Goal: Information Seeking & Learning: Learn about a topic

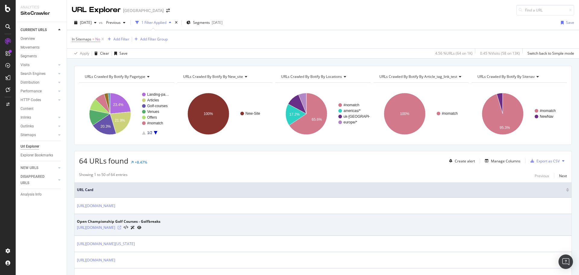
click at [121, 227] on icon at bounding box center [120, 228] width 4 height 4
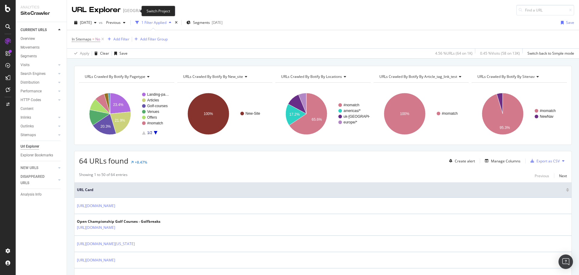
click at [166, 10] on icon "arrow-right-arrow-left" at bounding box center [168, 10] width 4 height 4
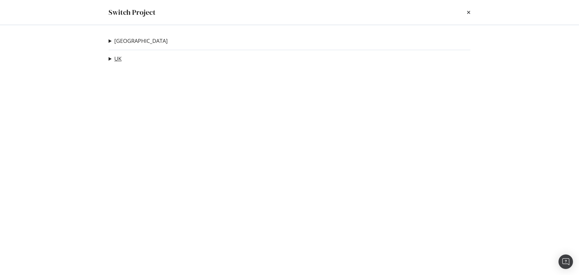
click at [117, 58] on link "UK" at bounding box center [117, 58] width 7 height 6
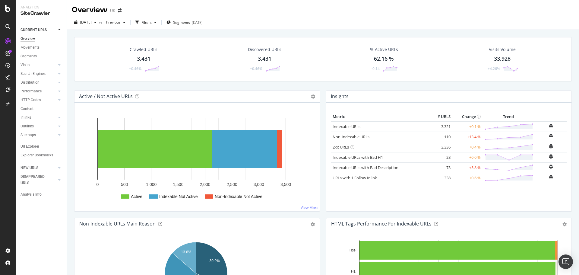
drag, startPoint x: 29, startPoint y: 145, endPoint x: 108, endPoint y: 60, distance: 116.1
click at [29, 145] on div "Url Explorer" at bounding box center [30, 146] width 19 height 6
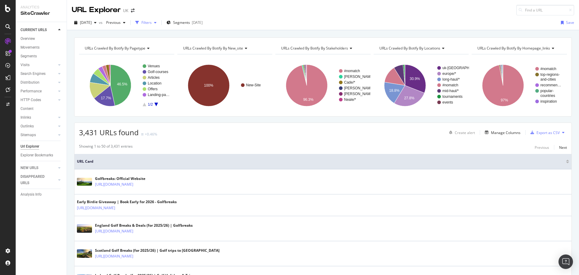
click at [152, 25] on div "Filters" at bounding box center [146, 22] width 10 height 5
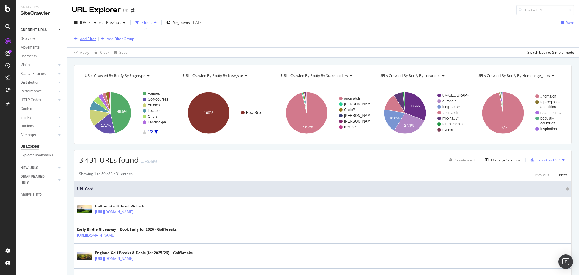
click at [87, 38] on div "Add Filter" at bounding box center [88, 38] width 16 height 5
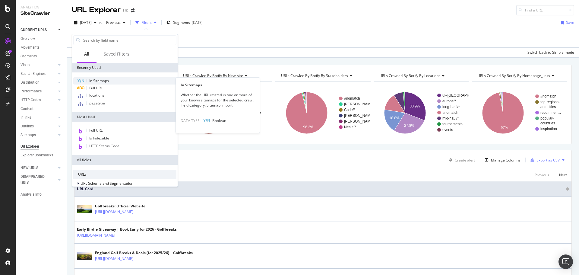
click at [106, 82] on span "In Sitemaps" at bounding box center [99, 80] width 20 height 5
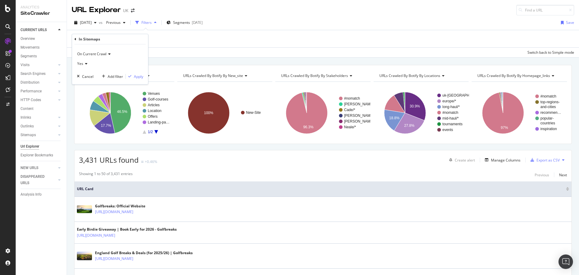
click at [89, 65] on div "Yes" at bounding box center [110, 64] width 66 height 10
click at [86, 84] on div "No" at bounding box center [110, 84] width 65 height 8
click at [140, 77] on div "Apply" at bounding box center [138, 76] width 9 height 5
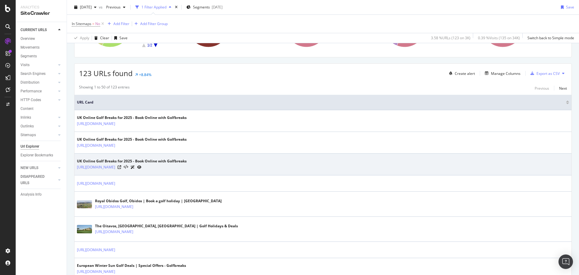
scroll to position [90, 0]
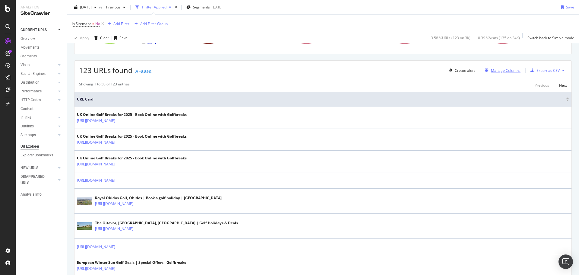
click at [493, 68] on div "Manage Columns" at bounding box center [506, 70] width 30 height 5
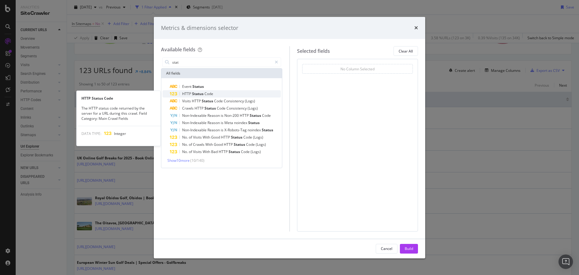
type input "stat"
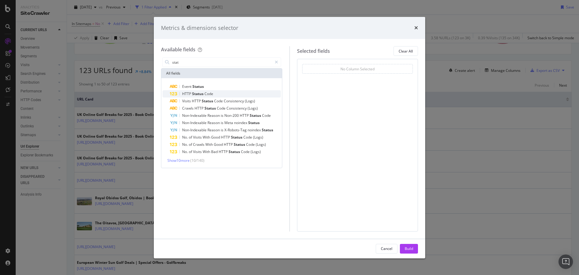
click at [182, 95] on span "HTTP" at bounding box center [187, 93] width 10 height 5
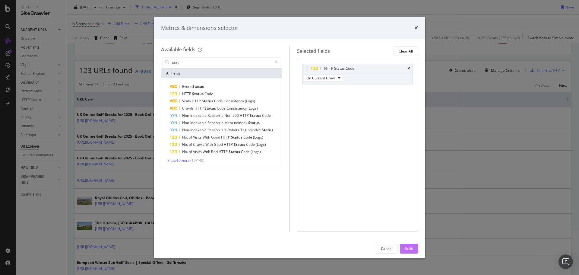
click at [412, 250] on div "Build" at bounding box center [409, 248] width 8 height 5
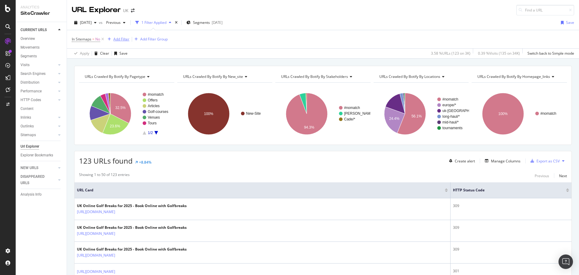
click at [123, 38] on div "Add Filter" at bounding box center [121, 38] width 16 height 5
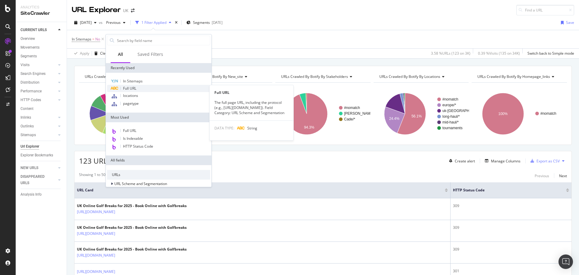
click at [138, 88] on div "Full URL" at bounding box center [158, 88] width 103 height 7
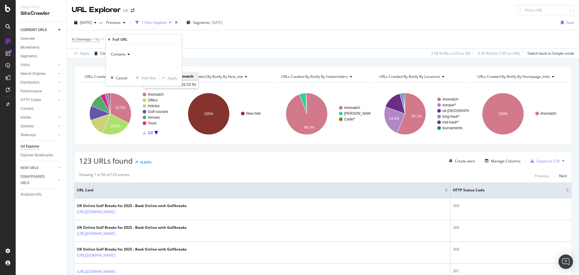
click at [131, 60] on div "Contains" at bounding box center [144, 59] width 66 height 21
click at [131, 61] on input "text" at bounding box center [144, 65] width 66 height 10
type input "?filter"
click at [177, 80] on div "Apply" at bounding box center [172, 77] width 9 height 5
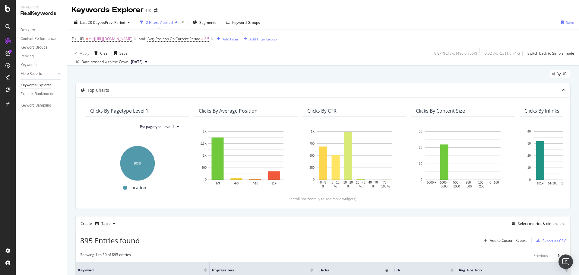
scroll to position [90, 0]
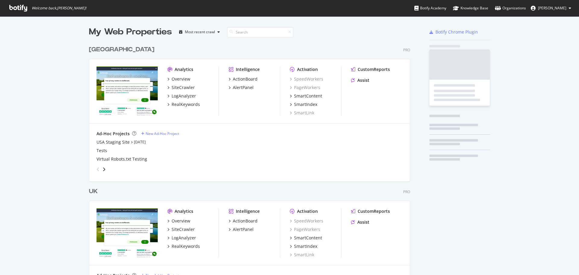
scroll to position [279, 321]
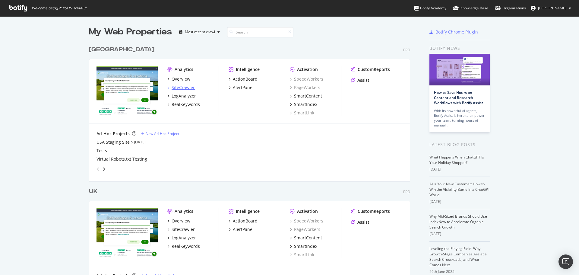
click at [187, 88] on div "SiteCrawler" at bounding box center [183, 87] width 23 height 6
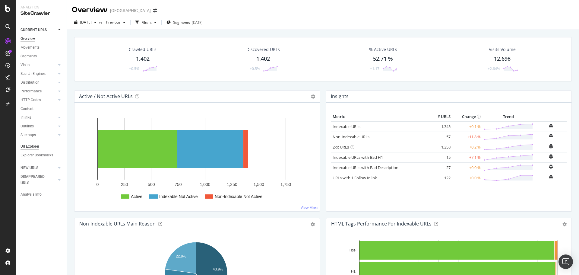
click at [36, 148] on div "Url Explorer" at bounding box center [30, 146] width 19 height 6
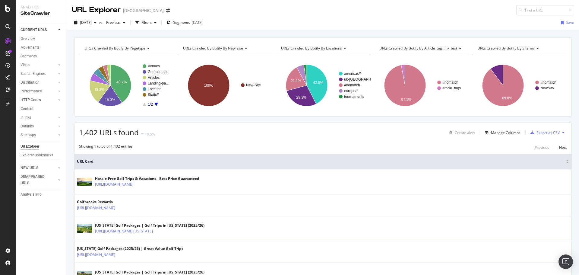
click at [55, 100] on div at bounding box center [53, 100] width 6 height 6
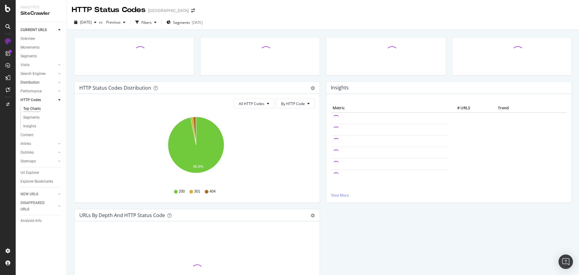
click at [49, 81] on link "Distribution" at bounding box center [39, 82] width 36 height 6
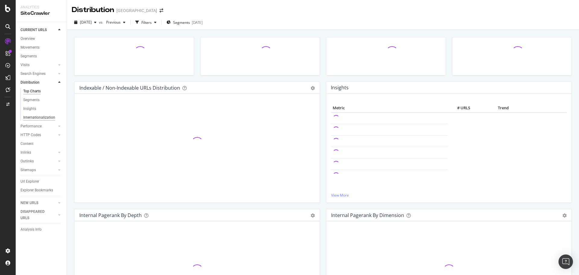
click at [36, 119] on div "Internationalization" at bounding box center [39, 117] width 32 height 6
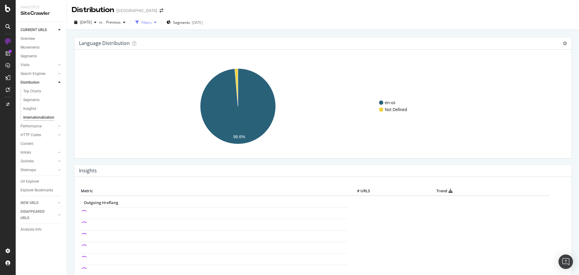
click at [159, 22] on div "button" at bounding box center [155, 23] width 7 height 4
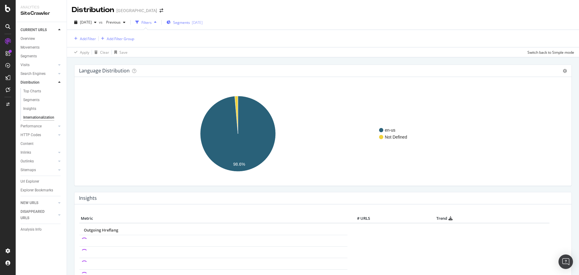
click at [203, 26] on div "Segments [DATE]" at bounding box center [184, 22] width 36 height 9
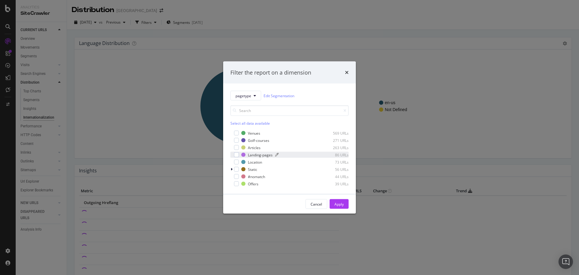
click at [263, 157] on div "Landing-pages" at bounding box center [260, 154] width 25 height 5
click at [260, 153] on div "Landing-pages" at bounding box center [260, 154] width 25 height 5
click at [256, 163] on div "Location" at bounding box center [255, 161] width 14 height 5
click at [338, 204] on div "Apply" at bounding box center [338, 203] width 9 height 5
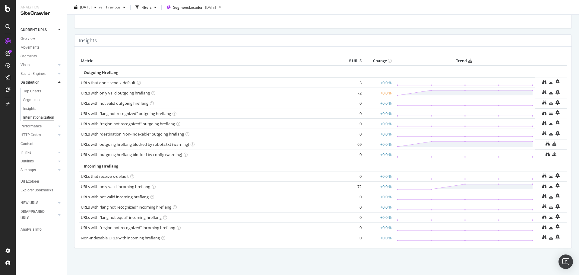
scroll to position [130, 0]
click at [542, 82] on icon at bounding box center [544, 82] width 4 height 4
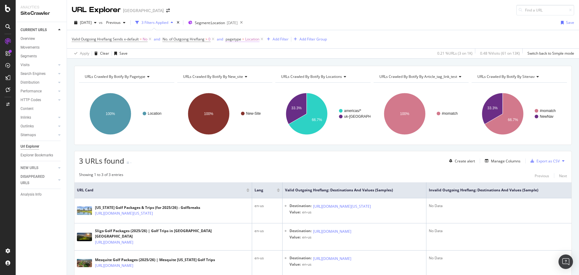
click at [247, 40] on span "Location" at bounding box center [252, 39] width 14 height 8
click at [252, 75] on div "Location" at bounding box center [265, 74] width 66 height 10
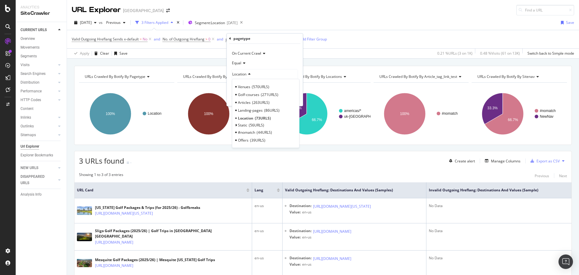
click at [232, 39] on div "pagetype" at bounding box center [264, 38] width 71 height 10
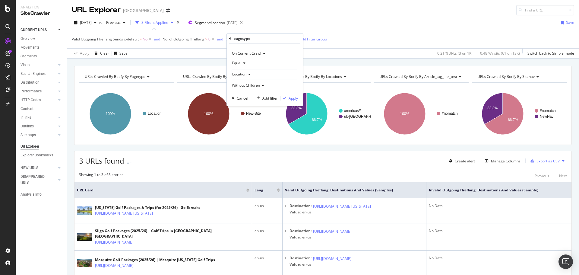
click at [231, 39] on icon at bounding box center [230, 39] width 2 height 4
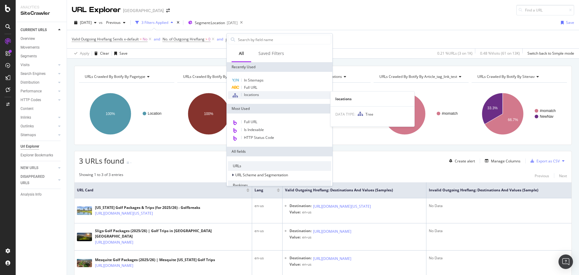
click at [257, 93] on span "locations" at bounding box center [251, 94] width 15 height 5
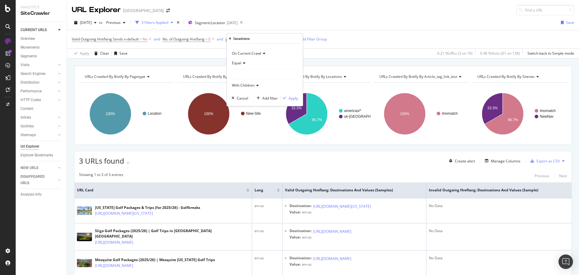
click at [250, 74] on div at bounding box center [265, 74] width 66 height 10
click at [235, 86] on icon at bounding box center [236, 86] width 2 height 4
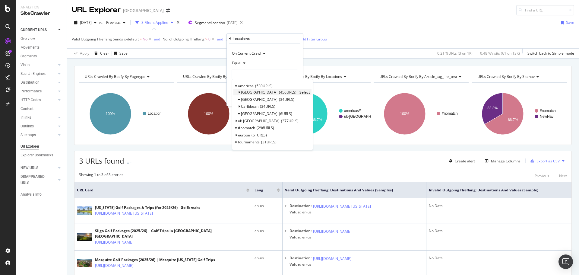
click at [299, 92] on span "Select" at bounding box center [304, 92] width 11 height 5
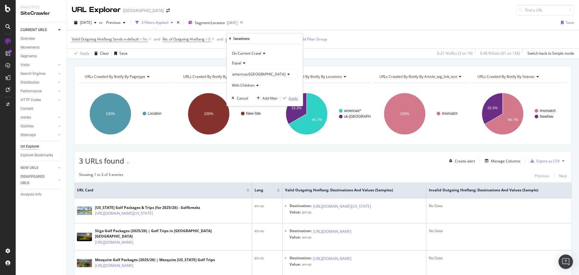
click at [294, 97] on div "Apply" at bounding box center [293, 98] width 9 height 5
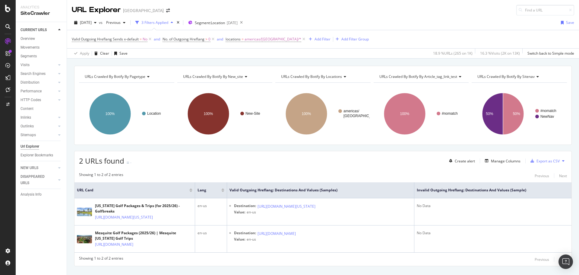
drag, startPoint x: 33, startPoint y: 146, endPoint x: 36, endPoint y: 141, distance: 6.3
click at [33, 146] on div "Url Explorer" at bounding box center [30, 146] width 19 height 6
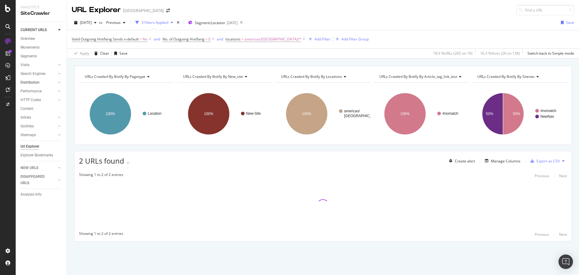
click at [49, 80] on link "Distribution" at bounding box center [39, 82] width 36 height 6
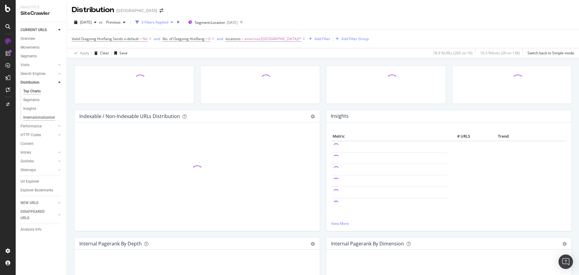
click at [34, 117] on div "Internationalization" at bounding box center [39, 117] width 32 height 6
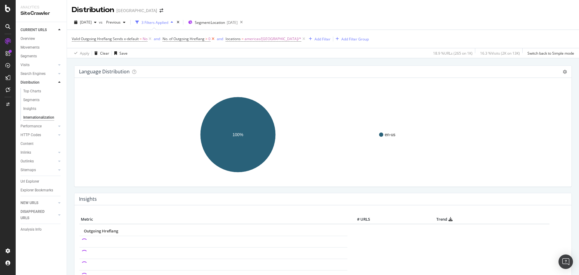
click at [212, 39] on icon at bounding box center [212, 39] width 5 height 6
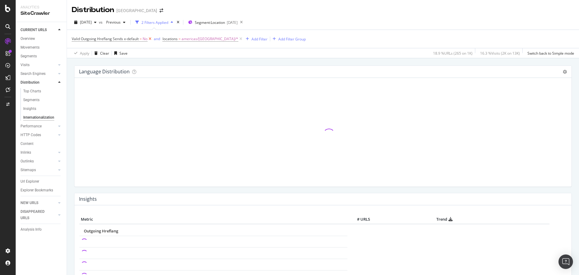
click at [152, 39] on icon at bounding box center [149, 39] width 5 height 6
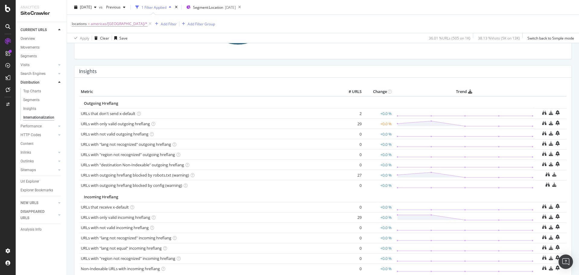
scroll to position [117, 0]
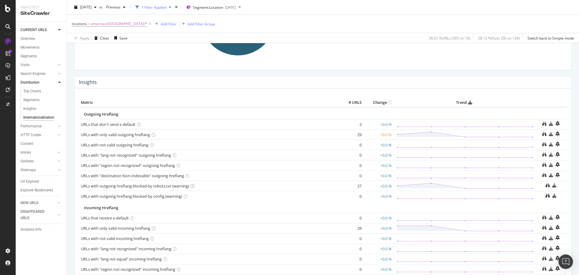
click at [194, 186] on icon at bounding box center [193, 186] width 4 height 4
click at [546, 185] on icon at bounding box center [548, 185] width 4 height 4
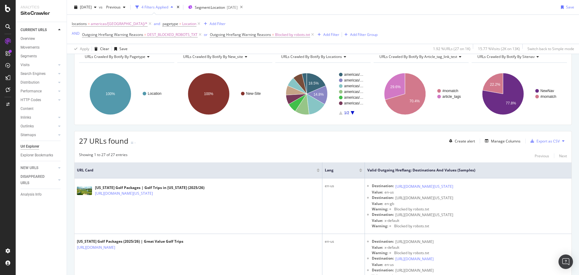
scroll to position [30, 0]
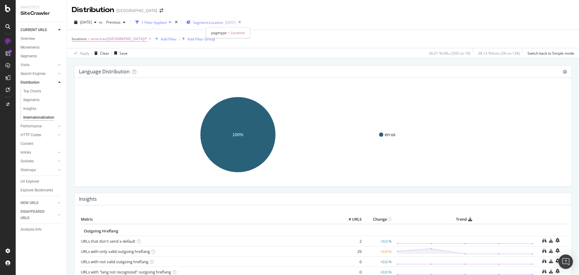
click at [223, 24] on span "Segment: Location" at bounding box center [208, 22] width 30 height 5
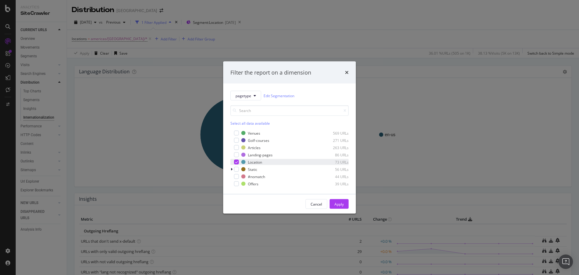
click at [236, 161] on icon "modal" at bounding box center [236, 161] width 3 height 3
click at [340, 206] on div "Apply" at bounding box center [338, 203] width 9 height 5
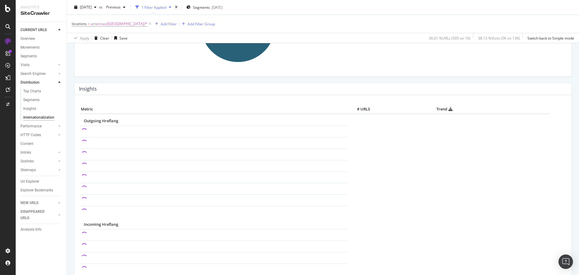
scroll to position [121, 0]
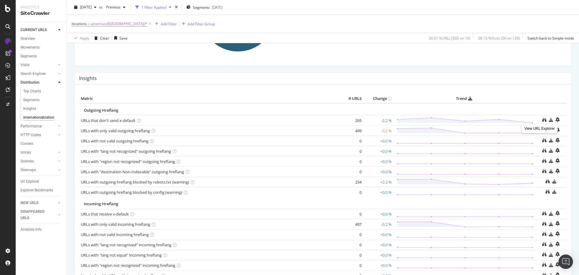
drag, startPoint x: 541, startPoint y: 120, endPoint x: 491, endPoint y: 135, distance: 52.8
click at [542, 120] on icon at bounding box center [544, 120] width 4 height 4
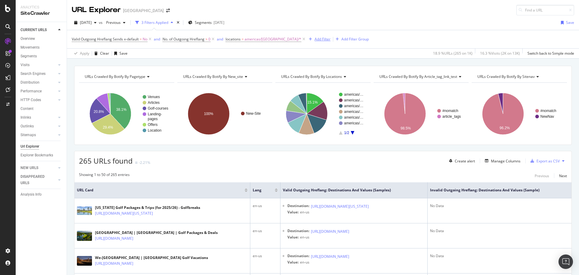
click at [315, 39] on div "Add Filter" at bounding box center [323, 38] width 16 height 5
click at [224, 25] on div "[DATE]" at bounding box center [219, 22] width 11 height 5
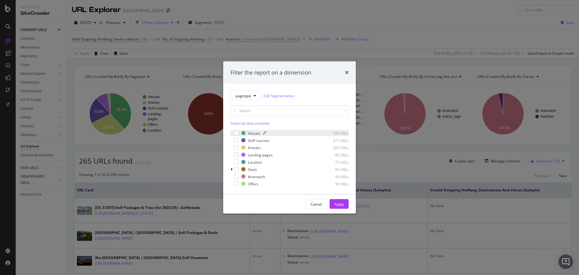
click at [248, 134] on div "Venues" at bounding box center [254, 132] width 12 height 5
click at [249, 141] on div "Golf-courses" at bounding box center [258, 140] width 21 height 5
click at [253, 156] on div "Landing-pages" at bounding box center [260, 154] width 25 height 5
click at [256, 155] on div "Landing-pages" at bounding box center [260, 154] width 25 height 5
click at [255, 162] on div "Location" at bounding box center [255, 161] width 14 height 5
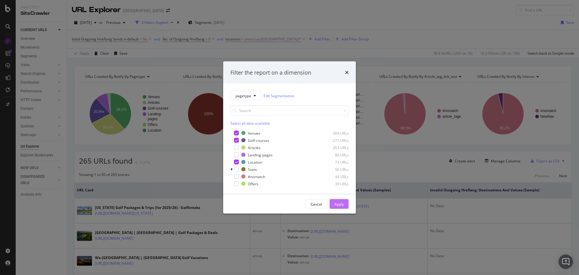
click at [338, 202] on div "Apply" at bounding box center [338, 203] width 9 height 5
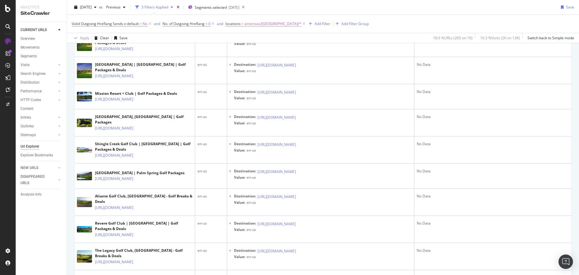
scroll to position [332, 0]
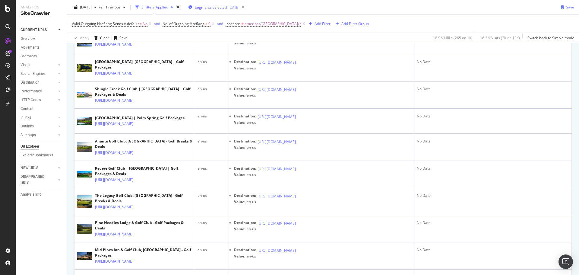
click at [224, 4] on div "Segments selected [DATE]" at bounding box center [213, 7] width 51 height 9
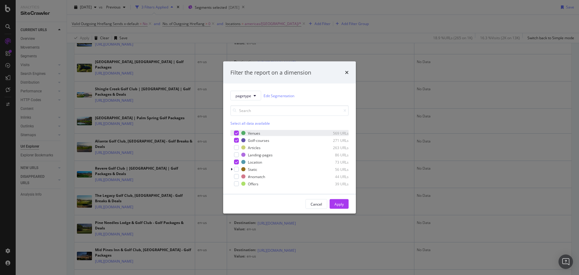
click at [236, 132] on icon "modal" at bounding box center [236, 132] width 3 height 3
click at [235, 139] on div "modal" at bounding box center [236, 140] width 5 height 5
click at [236, 158] on div "Venues 569 URLs Golf-courses 271 URLs Articles 263 URLs Landing-pages 86 URLs L…" at bounding box center [289, 158] width 118 height 57
click at [236, 159] on div "Location 73 URLs" at bounding box center [289, 162] width 118 height 6
click at [236, 155] on div "modal" at bounding box center [236, 154] width 5 height 5
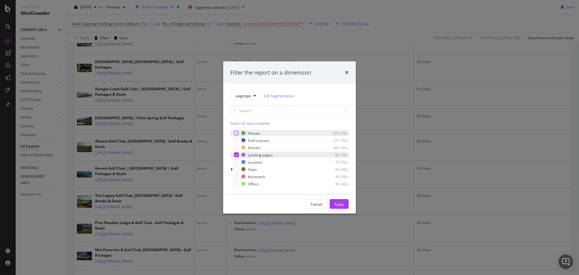
click at [236, 156] on icon "modal" at bounding box center [236, 154] width 3 height 3
click at [237, 149] on div "modal" at bounding box center [236, 147] width 5 height 5
click at [330, 203] on button "Apply" at bounding box center [339, 204] width 19 height 10
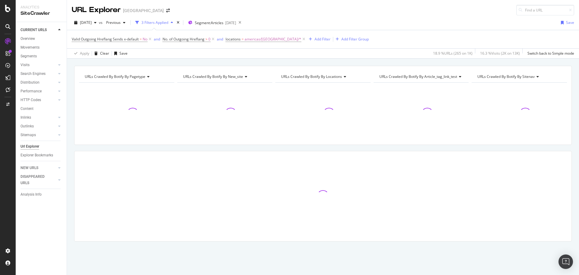
click at [334, 204] on div at bounding box center [322, 196] width 497 height 90
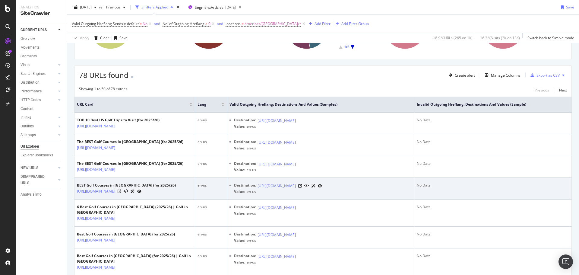
scroll to position [121, 0]
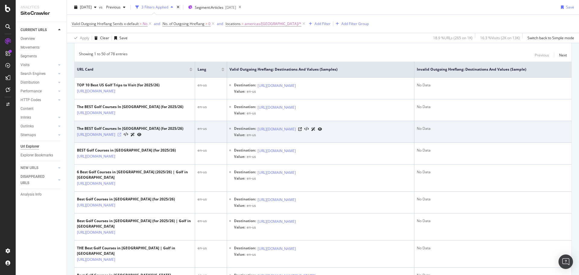
click at [121, 136] on icon at bounding box center [120, 135] width 4 height 4
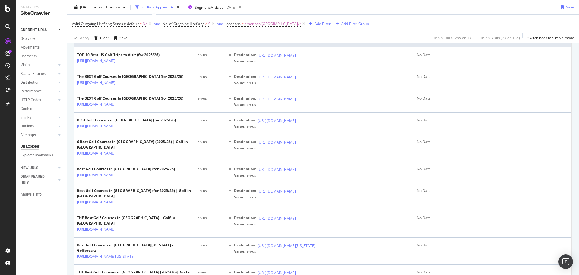
scroll to position [0, 0]
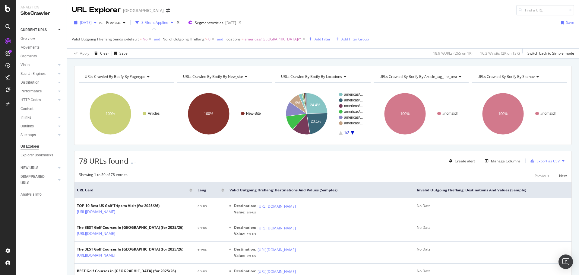
click at [92, 24] on span "[DATE]" at bounding box center [86, 22] width 12 height 5
click at [106, 57] on div "[DATE]" at bounding box center [97, 59] width 33 height 5
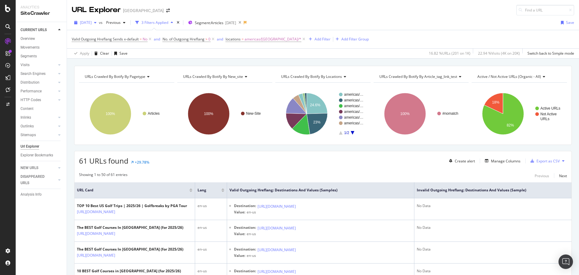
click at [92, 20] on span "[DATE]" at bounding box center [86, 22] width 12 height 5
click at [100, 59] on div "[DATE]" at bounding box center [97, 57] width 33 height 5
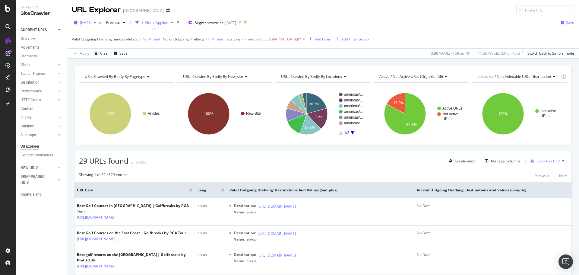
click at [92, 24] on span "[DATE]" at bounding box center [86, 22] width 12 height 5
click at [105, 58] on div "[DATE] 1.4K URLs" at bounding box center [112, 54] width 72 height 9
click at [92, 24] on span "[DATE]" at bounding box center [86, 22] width 12 height 5
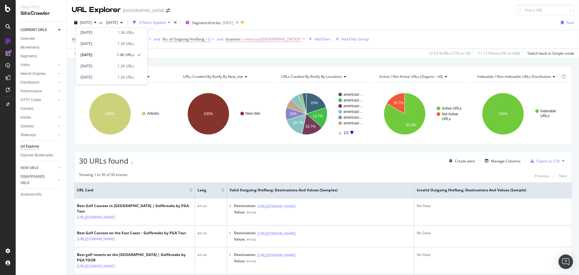
scroll to position [181, 0]
click at [104, 54] on div "[DATE] 1.3K URLs" at bounding box center [112, 51] width 72 height 9
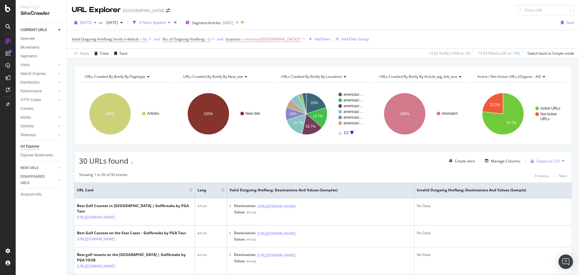
click at [92, 24] on span "[DATE]" at bounding box center [86, 22] width 12 height 5
click at [109, 49] on div "[DATE]" at bounding box center [97, 48] width 33 height 5
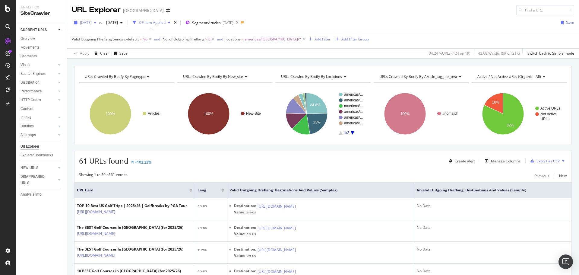
click at [92, 23] on span "[DATE]" at bounding box center [86, 22] width 12 height 5
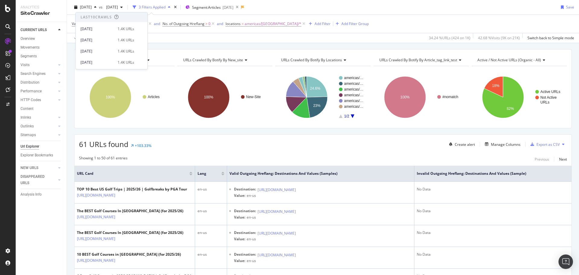
scroll to position [30, 0]
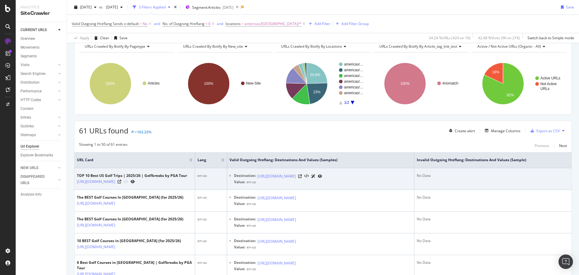
drag, startPoint x: 257, startPoint y: 175, endPoint x: 381, endPoint y: 173, distance: 124.3
click at [381, 173] on div "Destination: [URL][DOMAIN_NAME]" at bounding box center [323, 176] width 178 height 6
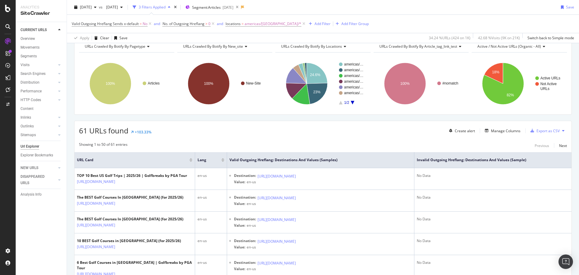
copy div "[URL][DOMAIN_NAME]"
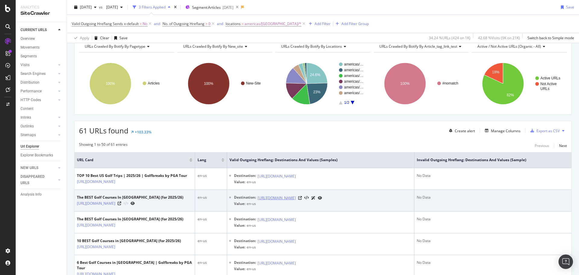
drag, startPoint x: 255, startPoint y: 203, endPoint x: 277, endPoint y: 209, distance: 22.9
click at [277, 201] on div "Destination: [URL][DOMAIN_NAME]" at bounding box center [323, 198] width 178 height 6
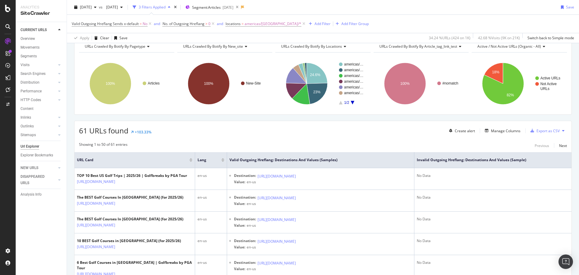
copy link "[URL][DOMAIN_NAME]"
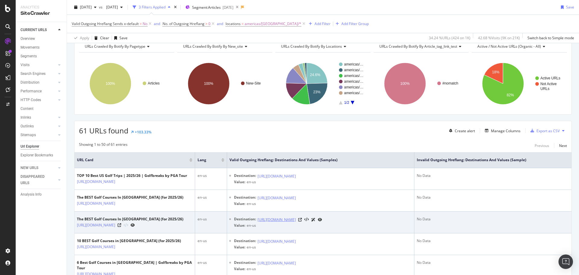
drag, startPoint x: 254, startPoint y: 232, endPoint x: 274, endPoint y: 236, distance: 20.3
click at [274, 223] on div "Destination: [URL][DOMAIN_NAME]" at bounding box center [323, 219] width 178 height 6
click at [253, 223] on div "Destination:" at bounding box center [245, 219] width 22 height 6
drag, startPoint x: 255, startPoint y: 230, endPoint x: 275, endPoint y: 236, distance: 21.3
click at [275, 223] on div "Destination: [URL][DOMAIN_NAME]" at bounding box center [323, 219] width 178 height 6
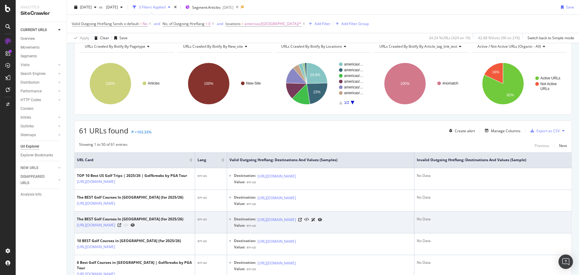
copy div "n: [URL][DOMAIN_NAME]"
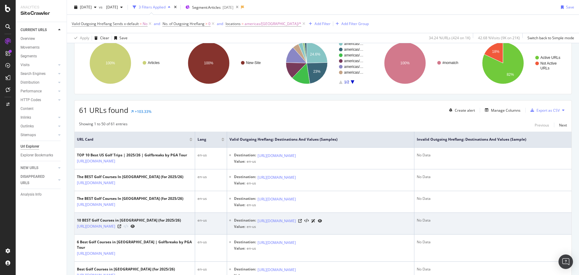
scroll to position [90, 0]
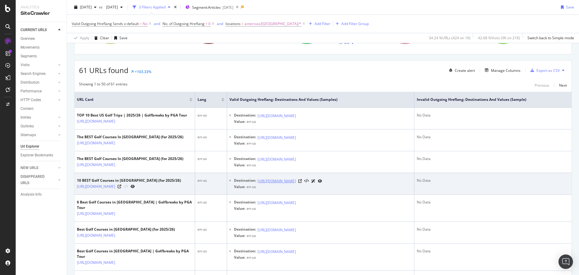
drag, startPoint x: 254, startPoint y: 198, endPoint x: 271, endPoint y: 203, distance: 17.6
click at [271, 184] on div "Destination: [URL][DOMAIN_NAME]" at bounding box center [323, 181] width 178 height 6
copy div "n: [URL][DOMAIN_NAME]"
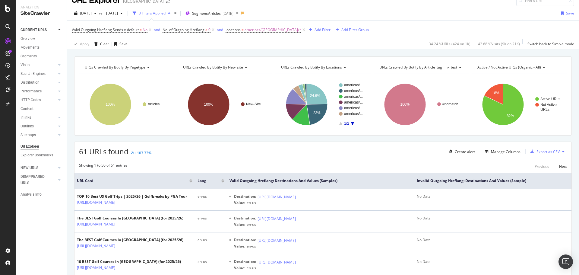
scroll to position [0, 0]
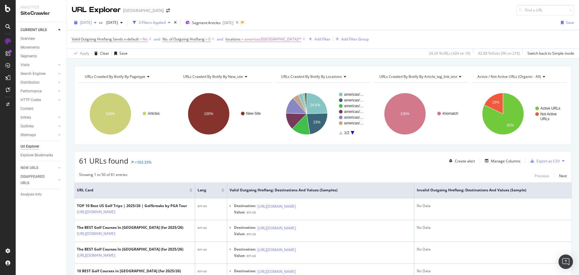
click at [84, 20] on span "[DATE]" at bounding box center [86, 22] width 12 height 5
click at [98, 61] on div "[DATE]" at bounding box center [97, 59] width 33 height 5
click at [92, 23] on span "[DATE]" at bounding box center [86, 22] width 12 height 5
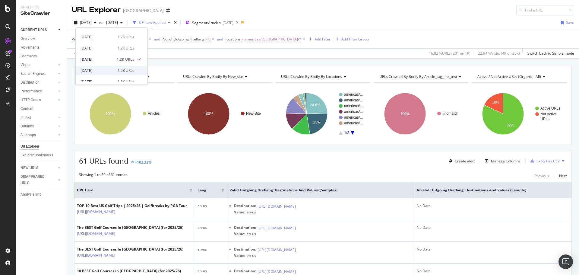
click at [93, 70] on div "[DATE]" at bounding box center [97, 70] width 33 height 5
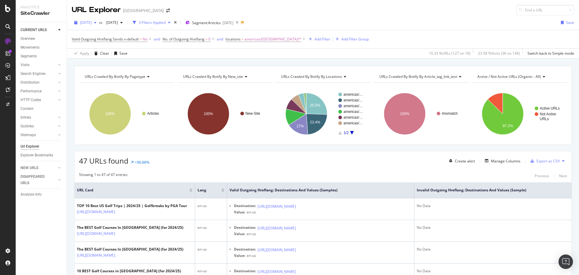
click at [92, 22] on span "[DATE]" at bounding box center [86, 22] width 12 height 5
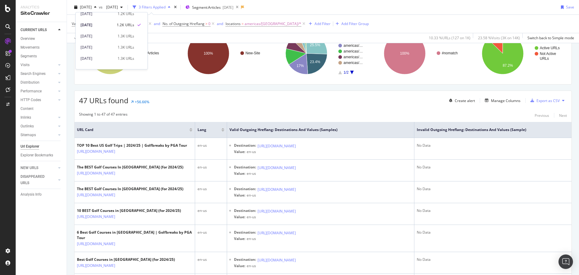
scroll to position [30, 0]
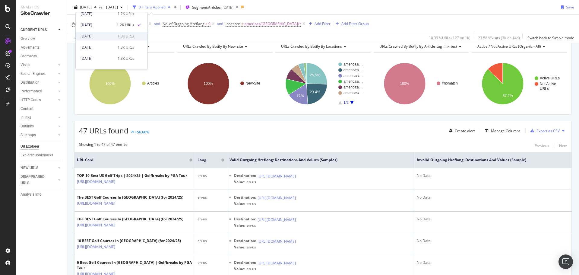
click at [102, 37] on div "[DATE]" at bounding box center [97, 35] width 33 height 5
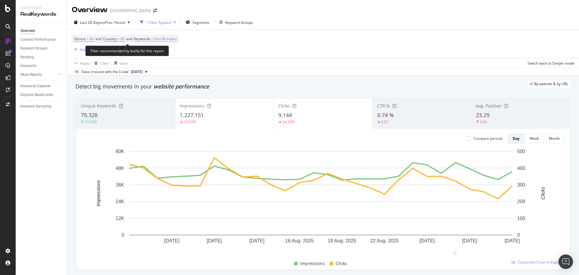
click at [161, 38] on span "Non-Branded" at bounding box center [165, 39] width 23 height 8
click at [159, 54] on span "Non-Branded" at bounding box center [155, 52] width 25 height 5
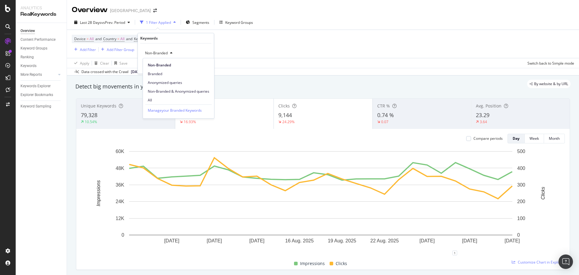
click at [160, 98] on span "All" at bounding box center [179, 99] width 62 height 5
click at [195, 66] on icon "button" at bounding box center [195, 66] width 3 height 4
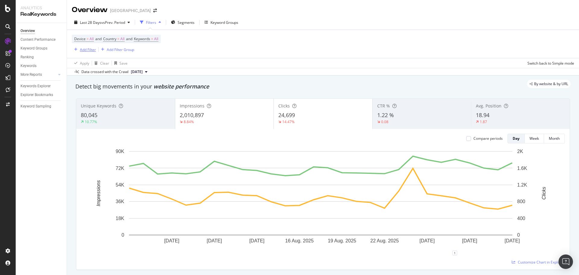
click at [91, 49] on div "Add Filter" at bounding box center [88, 49] width 16 height 5
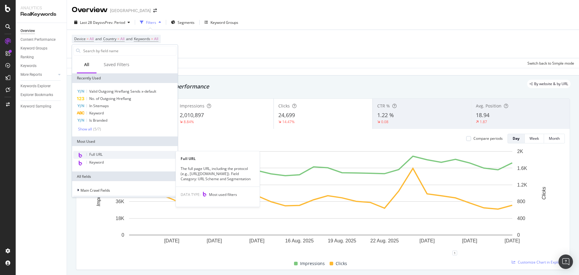
click at [107, 157] on div "Full URL" at bounding box center [124, 155] width 103 height 8
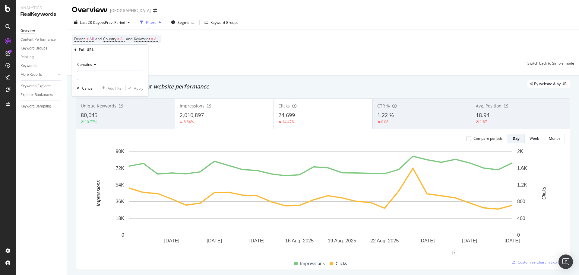
click at [88, 77] on input "text" at bounding box center [110, 76] width 66 height 10
click at [90, 66] on span "Contains" at bounding box center [84, 64] width 15 height 5
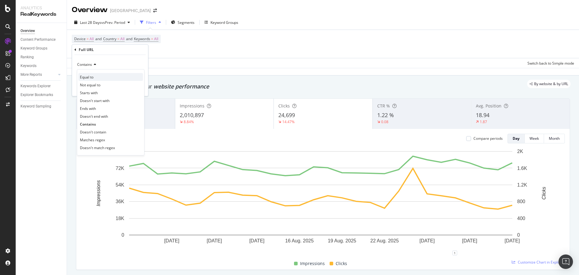
click at [89, 77] on span "Equal to" at bounding box center [87, 76] width 14 height 5
click at [92, 74] on input "text" at bounding box center [110, 76] width 66 height 10
paste input "[URL][DOMAIN_NAME]"
type input "[URL][DOMAIN_NAME]"
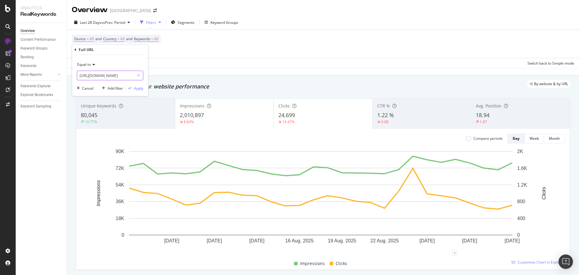
scroll to position [0, 70]
click at [135, 89] on div "Apply" at bounding box center [138, 88] width 9 height 5
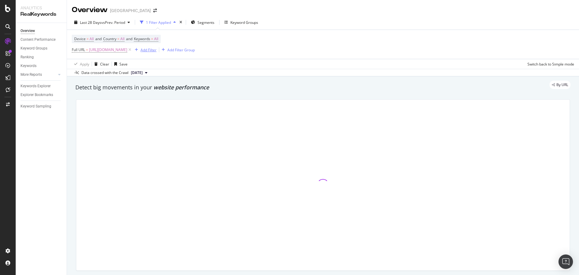
click at [157, 53] on div "Add Filter" at bounding box center [144, 49] width 24 height 7
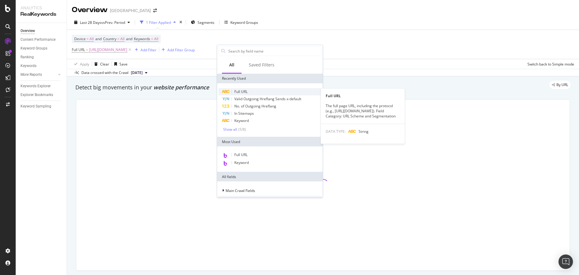
click at [238, 90] on span "Full URL" at bounding box center [240, 91] width 13 height 5
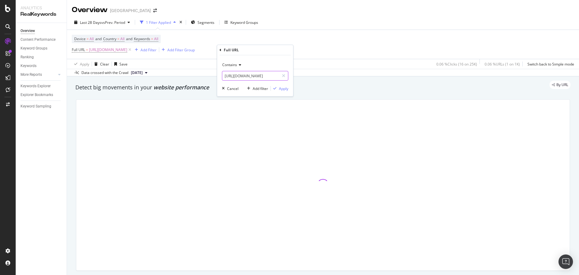
click at [246, 76] on input "https://www.golfbreaks.com/en-us/tournaments/rbc-heritage/" at bounding box center [250, 76] width 57 height 10
paste input "inspiration/articles/best-golf-courses-in-palm-springs"
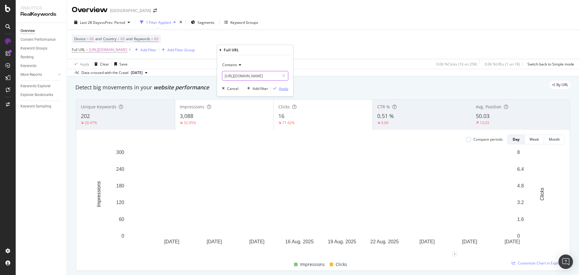
scroll to position [0, 97]
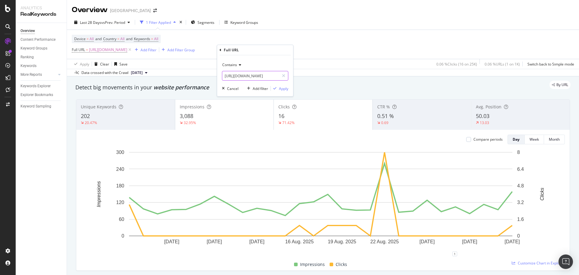
type input "[URL][DOMAIN_NAME]"
click at [283, 90] on div "Apply" at bounding box center [283, 88] width 9 height 5
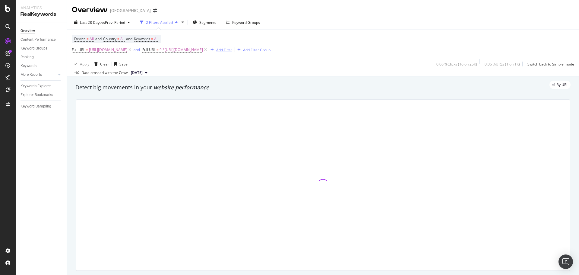
click at [232, 51] on div "Add Filter" at bounding box center [224, 49] width 16 height 5
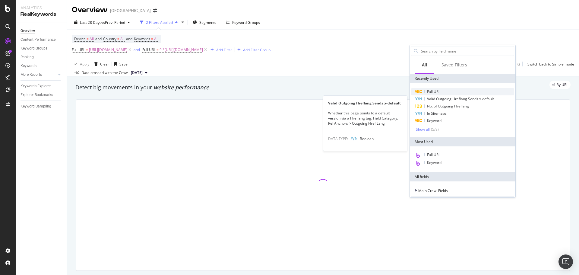
click at [429, 93] on span "Full URL" at bounding box center [433, 91] width 13 height 5
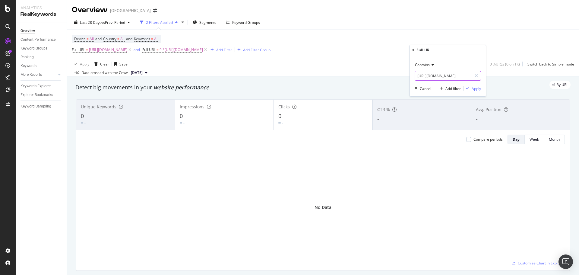
click at [428, 75] on input "https://www.golfbreaks.com/en-us/tournaments/rbc-heritage/" at bounding box center [443, 76] width 57 height 10
paste input "inspiration/articles/best-golf-courses-in-scottsdal"
type input "[URL][DOMAIN_NAME]"
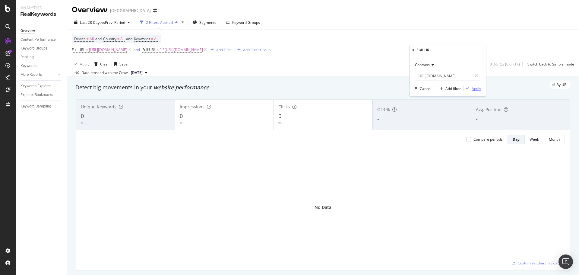
click at [477, 90] on div "Apply" at bounding box center [476, 88] width 9 height 5
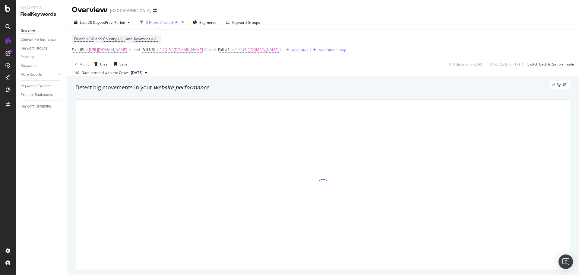
click at [292, 52] on div "Add Filter" at bounding box center [300, 49] width 16 height 5
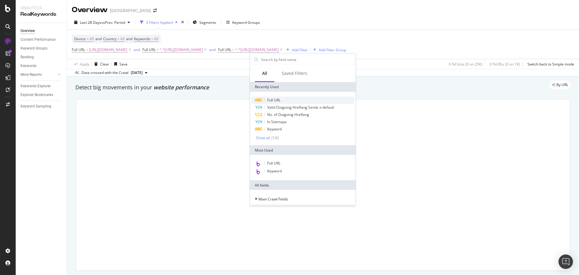
click at [275, 96] on div "Full URL Valid Outgoing Hreflang Sends x-default No. of Outgoing Hreflang In Si…" at bounding box center [303, 118] width 106 height 53
click at [275, 97] on div "Full URL" at bounding box center [302, 99] width 103 height 7
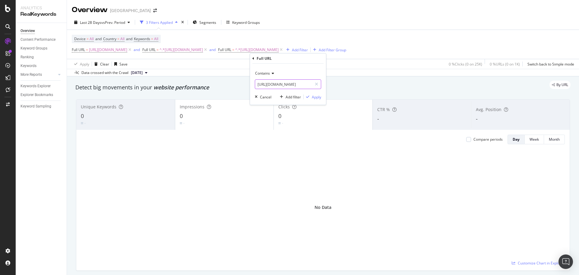
click at [271, 87] on input "https://www.golfbreaks.com/en-us/tournaments/rbc-heritage/" at bounding box center [283, 84] width 57 height 10
click at [271, 86] on input "https://www.golfbreaks.com/en-us/tournaments/rbc-heritage/" at bounding box center [283, 84] width 57 height 10
paste input "inspiration/articles/best-golf-courses-in-las-vegas/www.golfbreaks.com/en-us/"
click at [271, 86] on input "https://www.golfbreaks.com/en-us/inspiration/articles/best-golf-courses-in-las-…" at bounding box center [283, 84] width 57 height 10
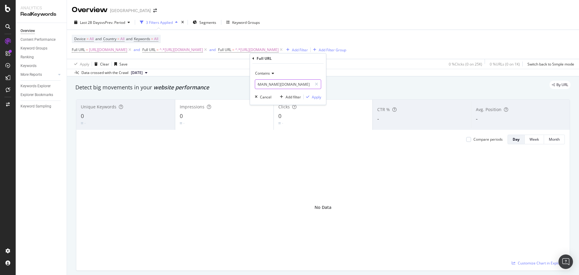
click at [271, 86] on input "https://www.golfbreaks.com/en-us/inspiration/articles/best-golf-courses-in-las-…" at bounding box center [283, 84] width 57 height 10
paste input "text"
type input "[URL][DOMAIN_NAME]"
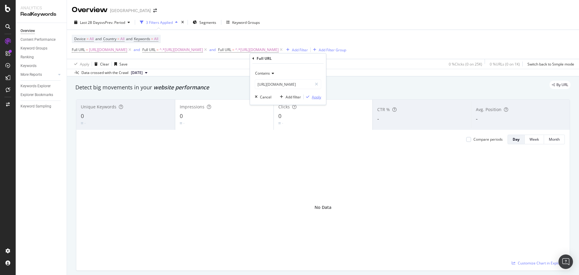
click at [320, 97] on div "Apply" at bounding box center [316, 96] width 9 height 5
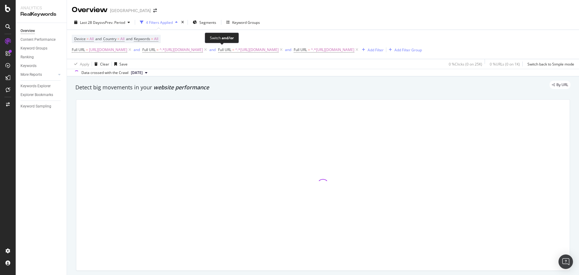
click at [140, 49] on div "and" at bounding box center [137, 49] width 6 height 5
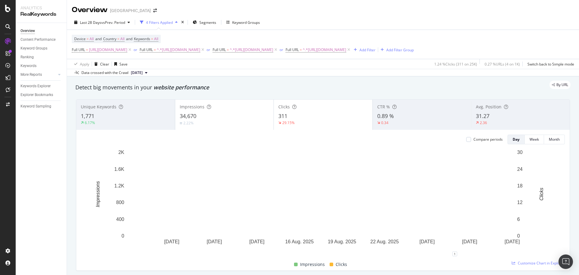
click at [302, 120] on div "311" at bounding box center [323, 116] width 90 height 8
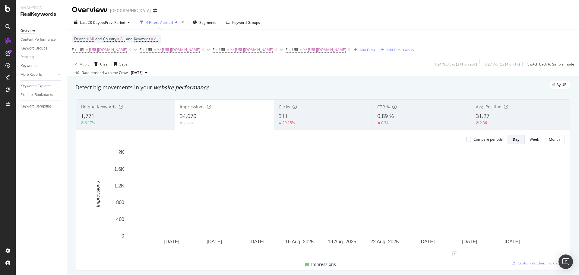
click at [258, 120] on div "34,670" at bounding box center [225, 116] width 90 height 8
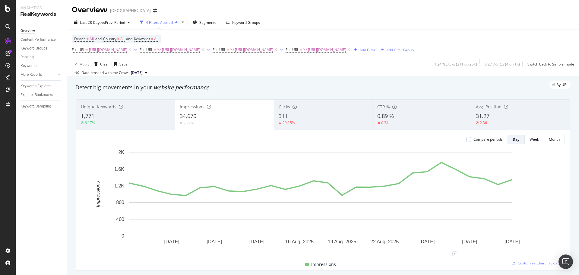
click at [244, 120] on div "34,670" at bounding box center [225, 116] width 90 height 8
click at [548, 120] on div "31.27" at bounding box center [520, 116] width 89 height 8
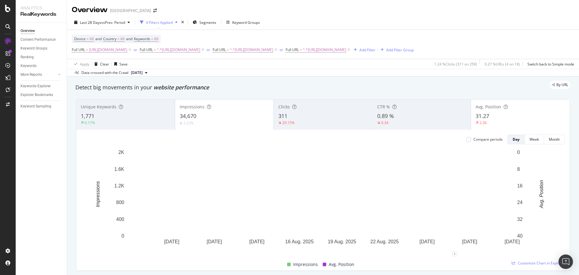
click at [241, 120] on div "34,670" at bounding box center [225, 116] width 90 height 8
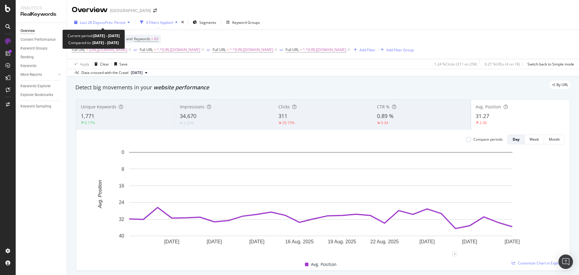
click at [113, 21] on span "vs Prev. Period" at bounding box center [113, 22] width 24 height 5
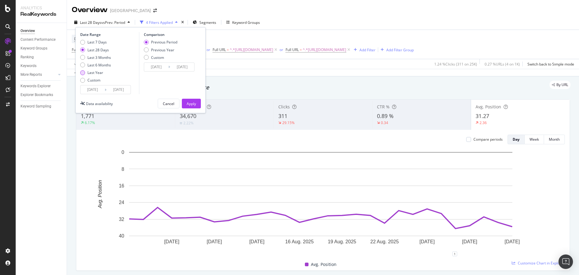
click at [99, 71] on div "Last Year" at bounding box center [95, 72] width 16 height 5
type input "2024/09/01"
type input "2023/09/02"
type input "2024/08/31"
click at [190, 103] on div "Apply" at bounding box center [191, 103] width 9 height 5
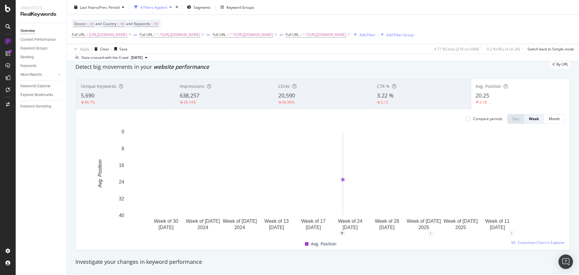
scroll to position [30, 0]
